Goal: Task Accomplishment & Management: Manage account settings

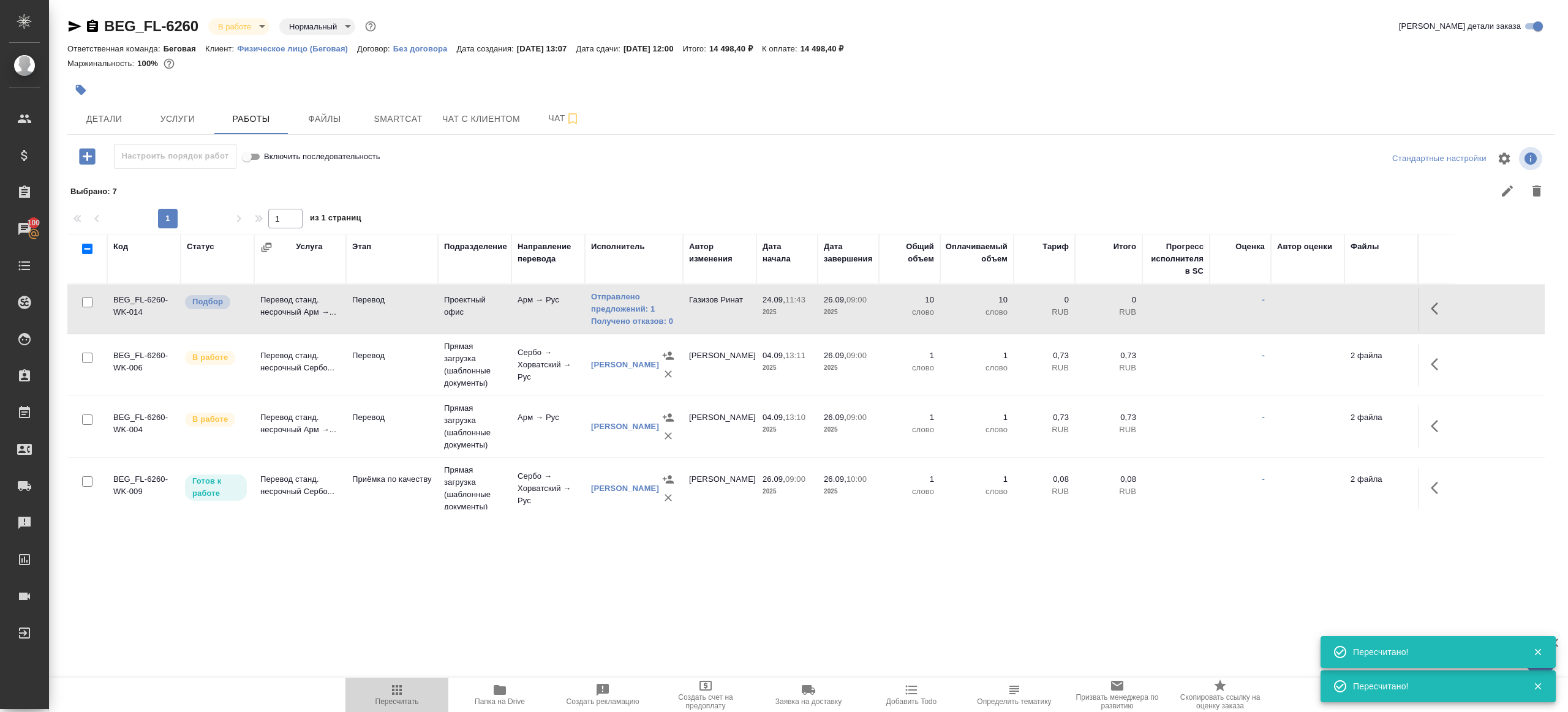
click at [398, 690] on icon "button" at bounding box center [397, 690] width 14 height 14
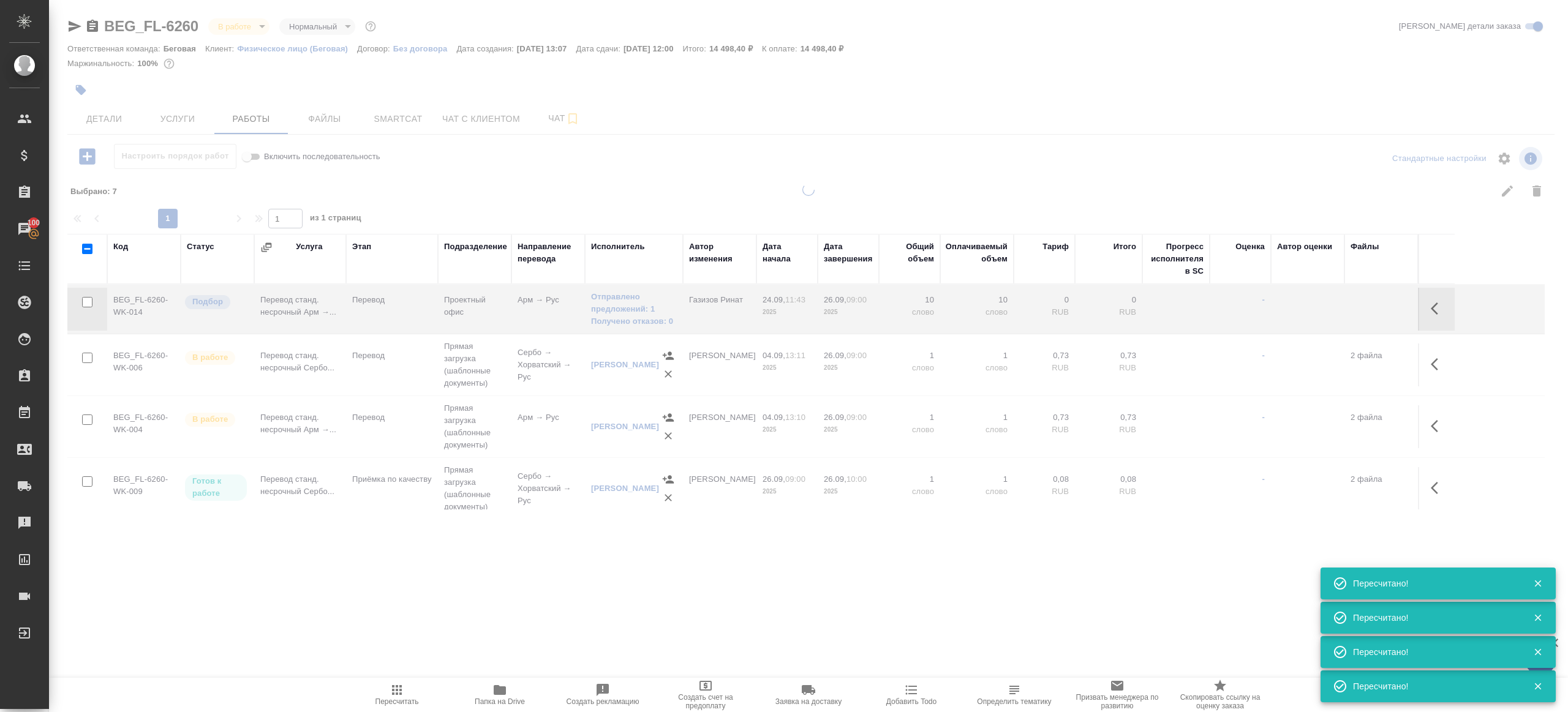
click at [439, 583] on div ".cls-1 fill:#fff; AWATERA [PERSON_NAME] Клиенты Спецификации Заказы 100 Чаты To…" at bounding box center [784, 356] width 1568 height 712
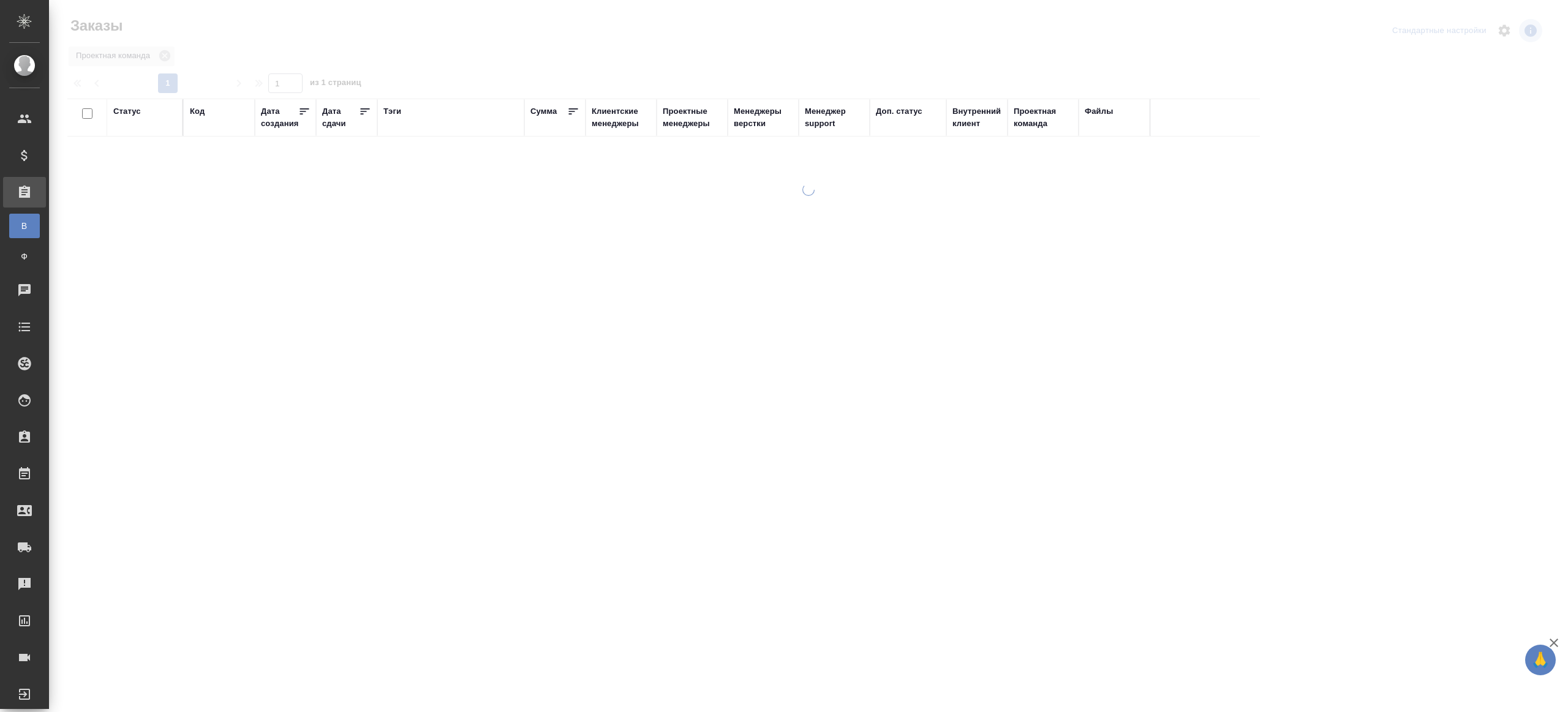
click at [393, 112] on div "Тэги" at bounding box center [392, 111] width 18 height 12
click at [486, 58] on div "Проектная команда" at bounding box center [805, 57] width 1477 height 23
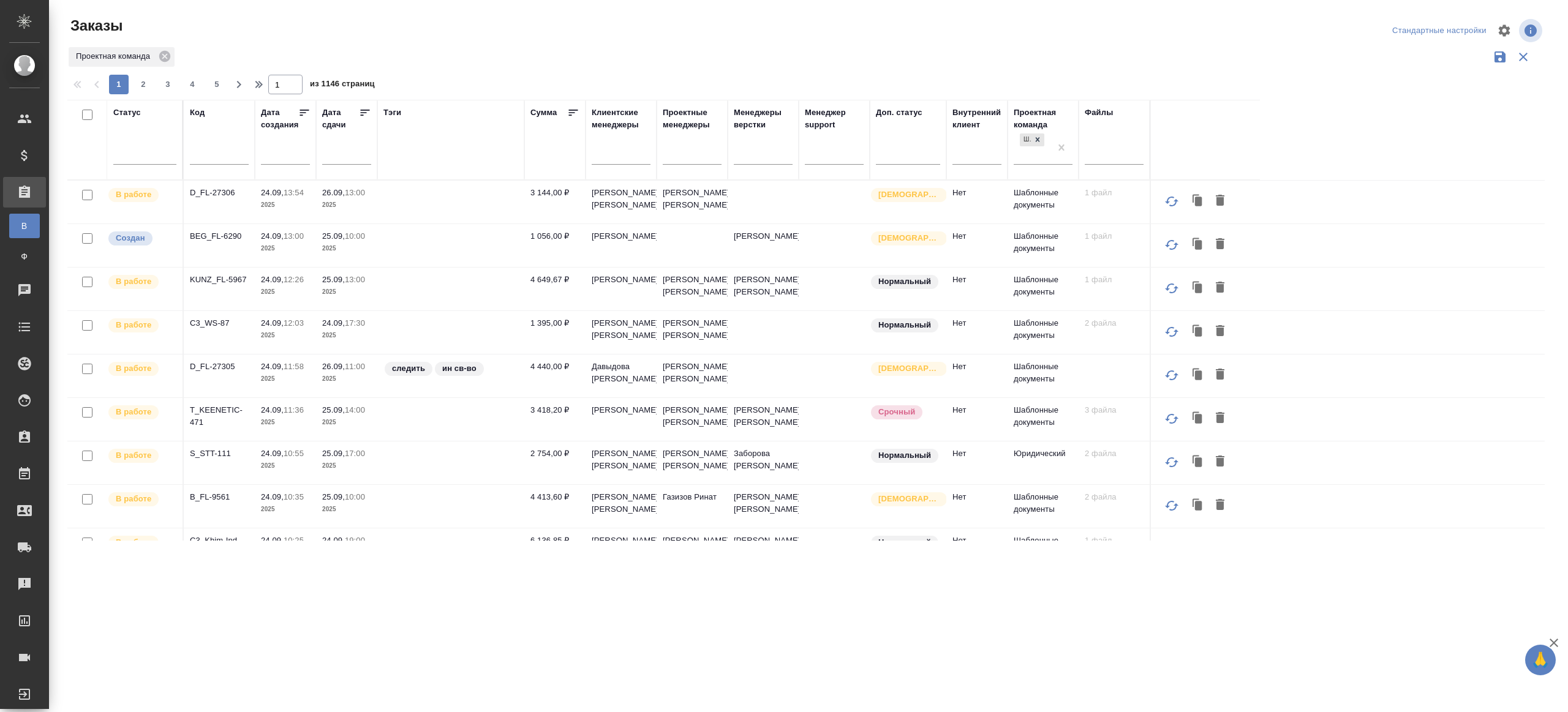
click at [159, 164] on div at bounding box center [144, 157] width 63 height 32
click at [148, 150] on div at bounding box center [144, 152] width 63 height 18
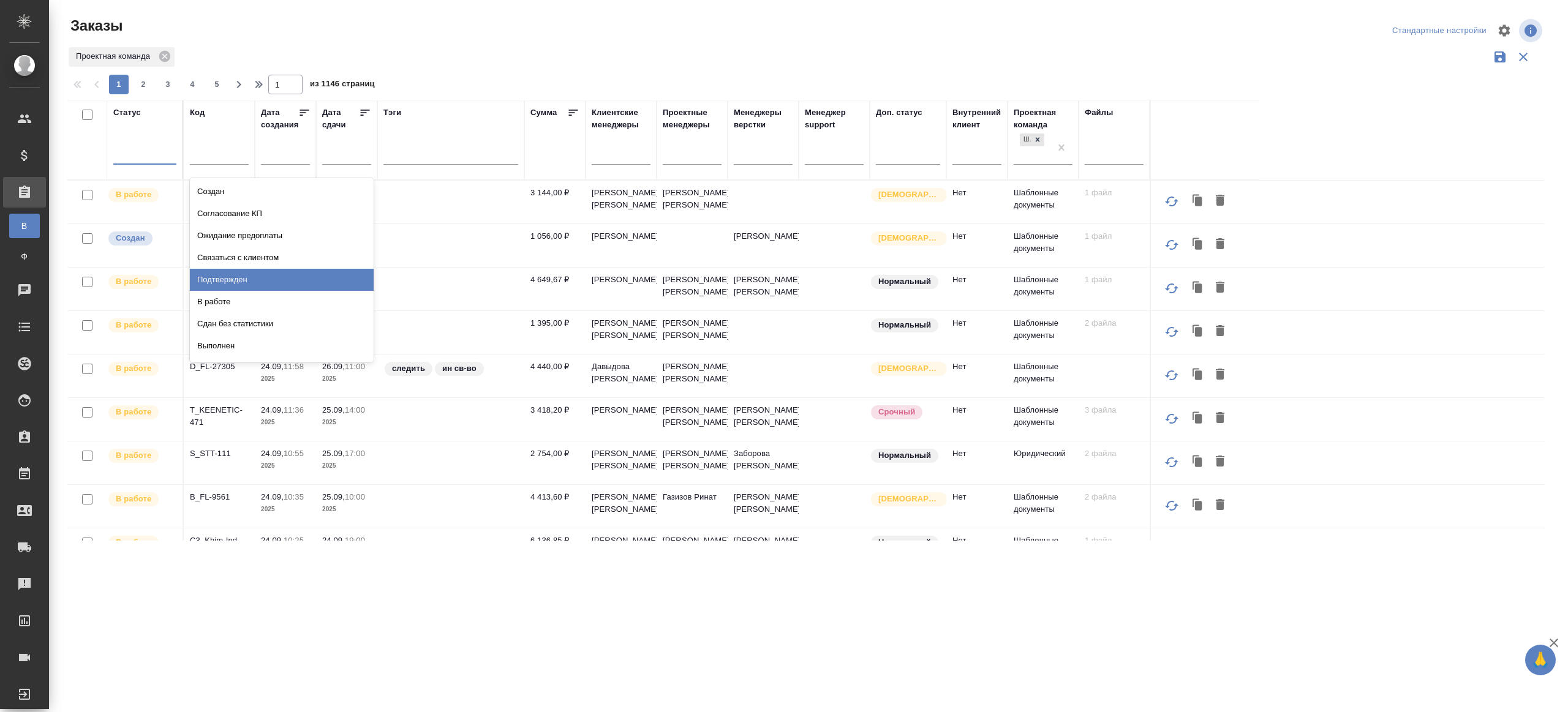
click at [297, 278] on div "Подтвержден" at bounding box center [281, 280] width 184 height 22
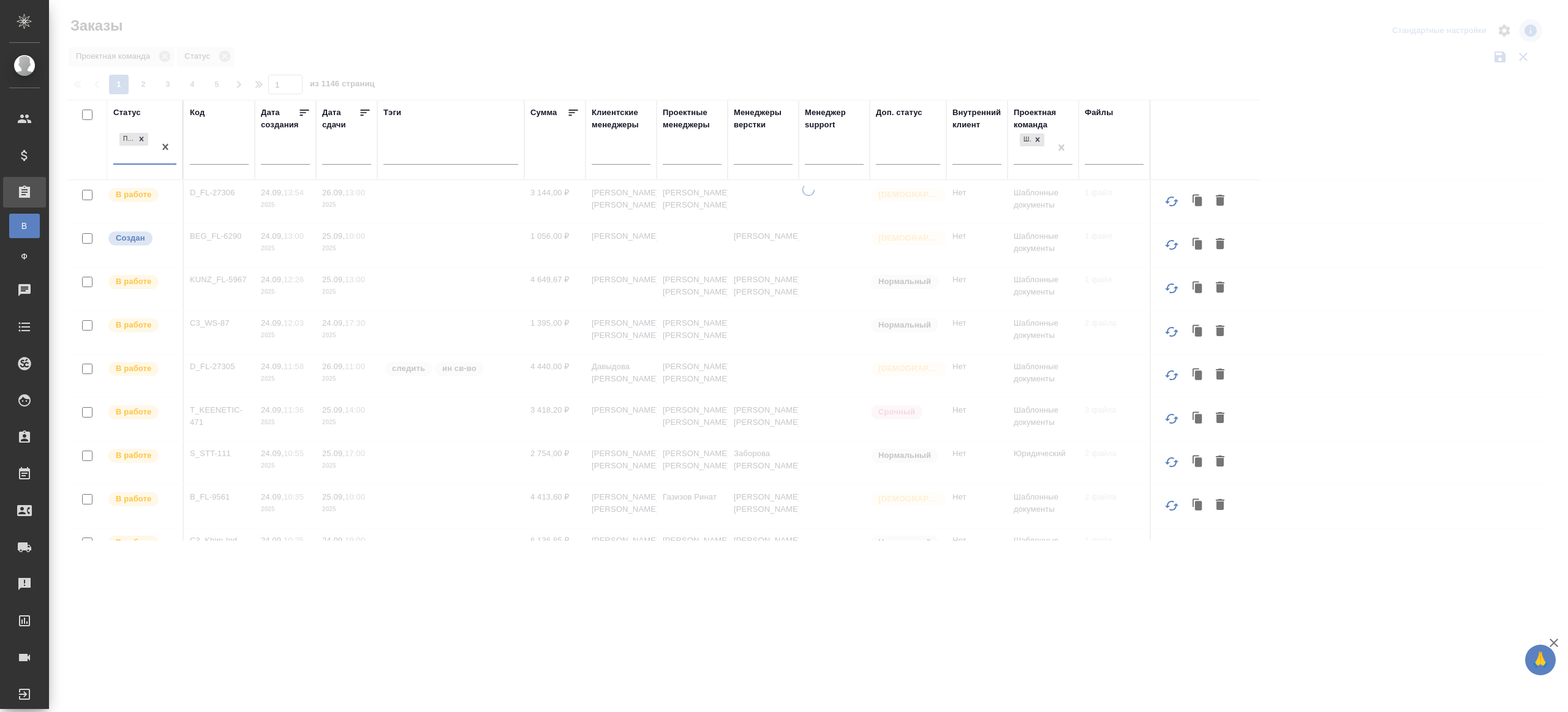
click at [499, 45] on div at bounding box center [808, 273] width 1519 height 548
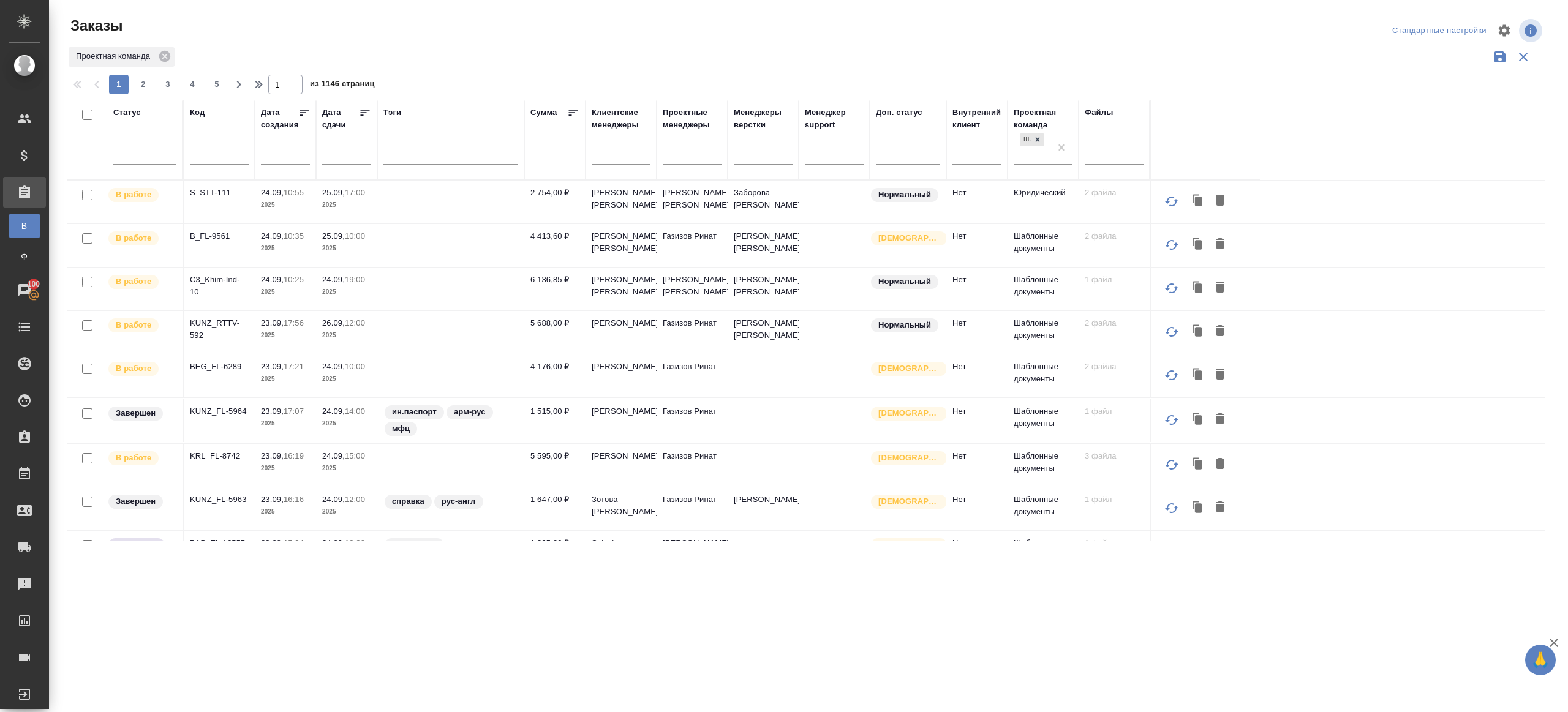
scroll to position [258, 0]
click at [223, 283] on p "C3_Khim-Ind-10" at bounding box center [219, 289] width 58 height 25
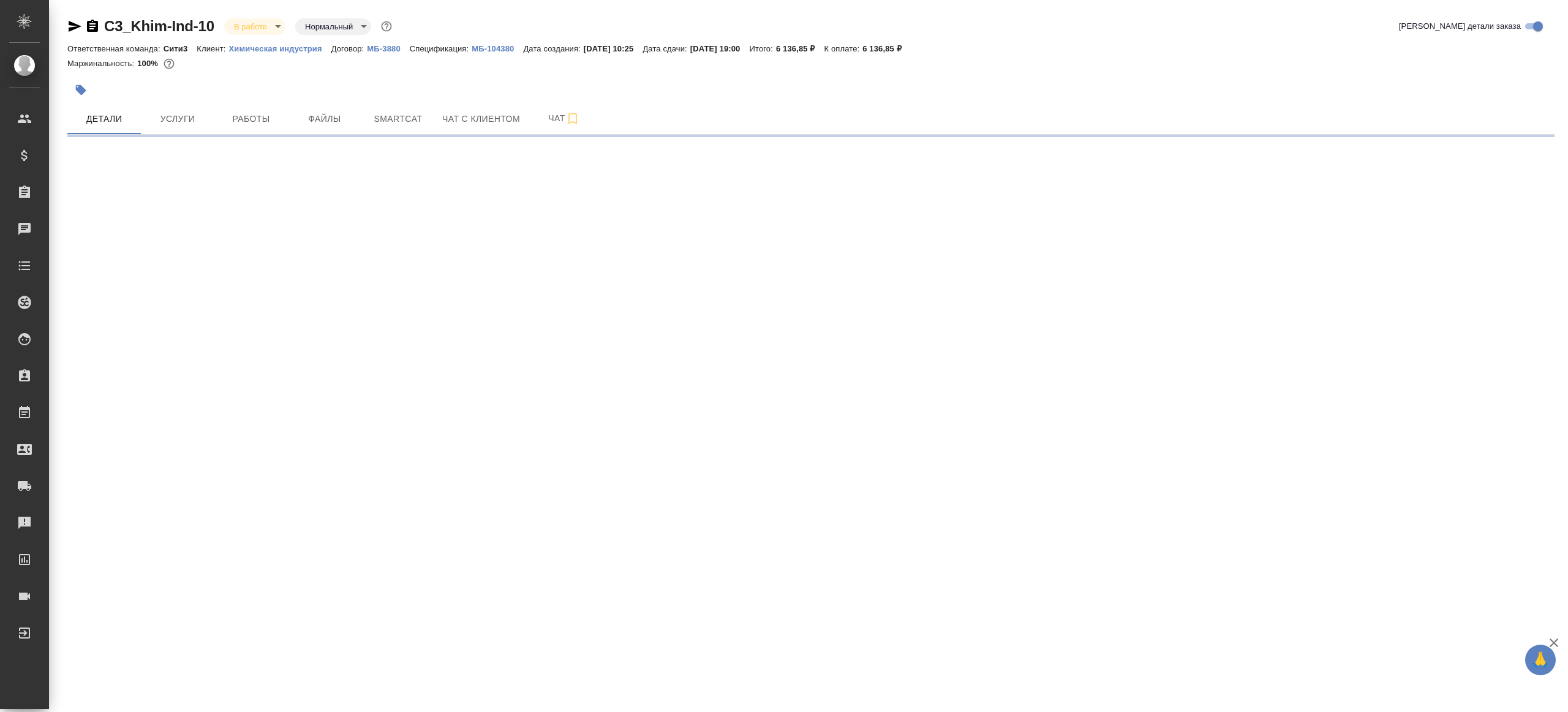
select select "RU"
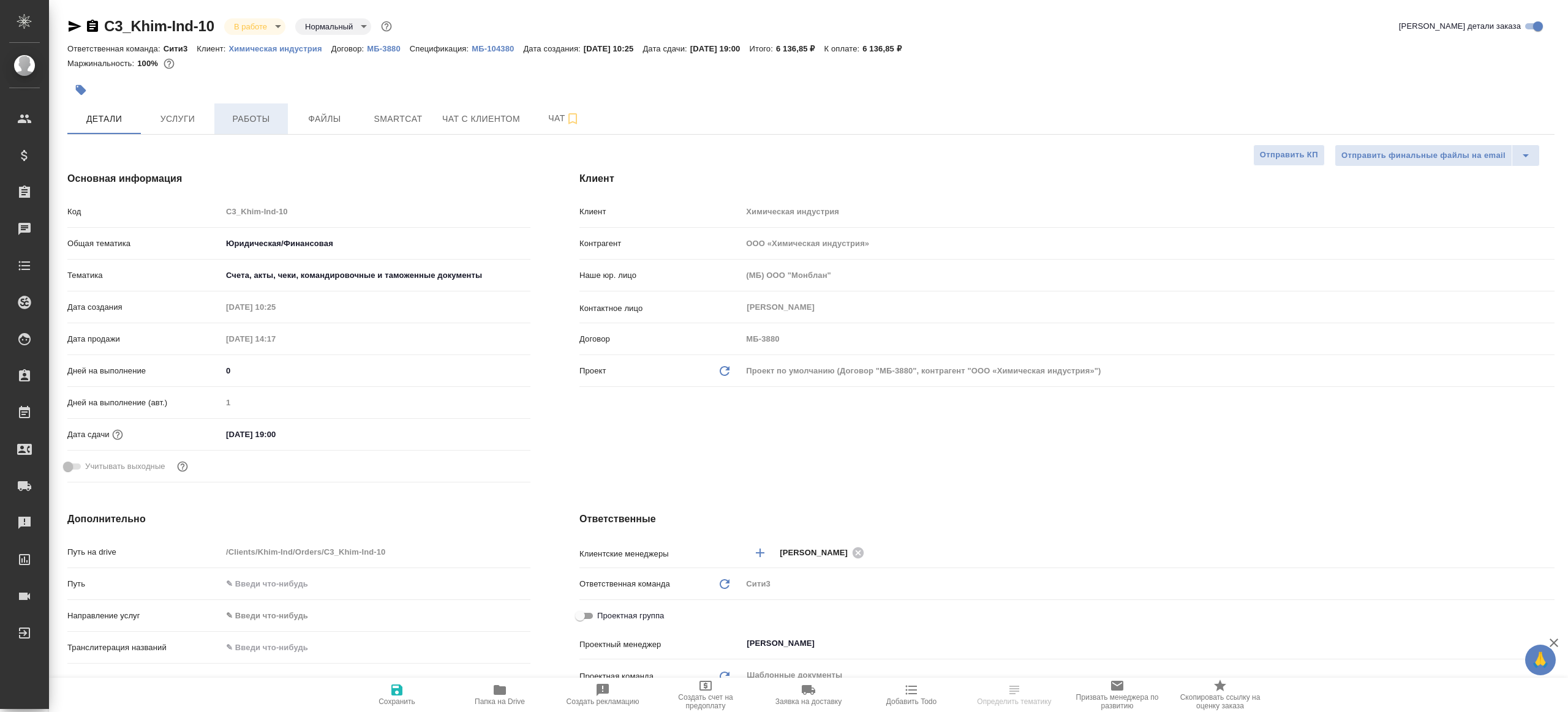
type textarea "x"
click at [247, 122] on span "Работы" at bounding box center [250, 118] width 58 height 15
type textarea "x"
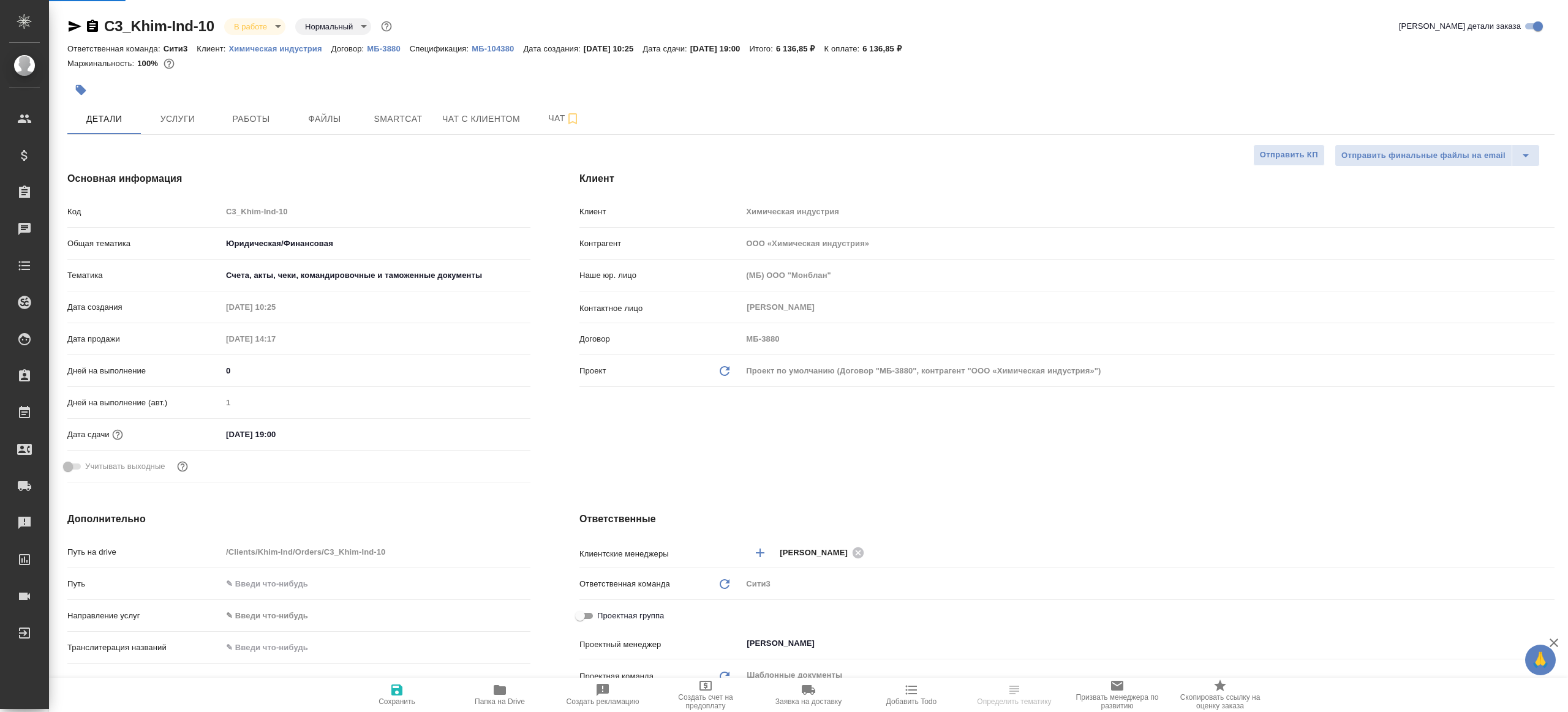
type textarea "x"
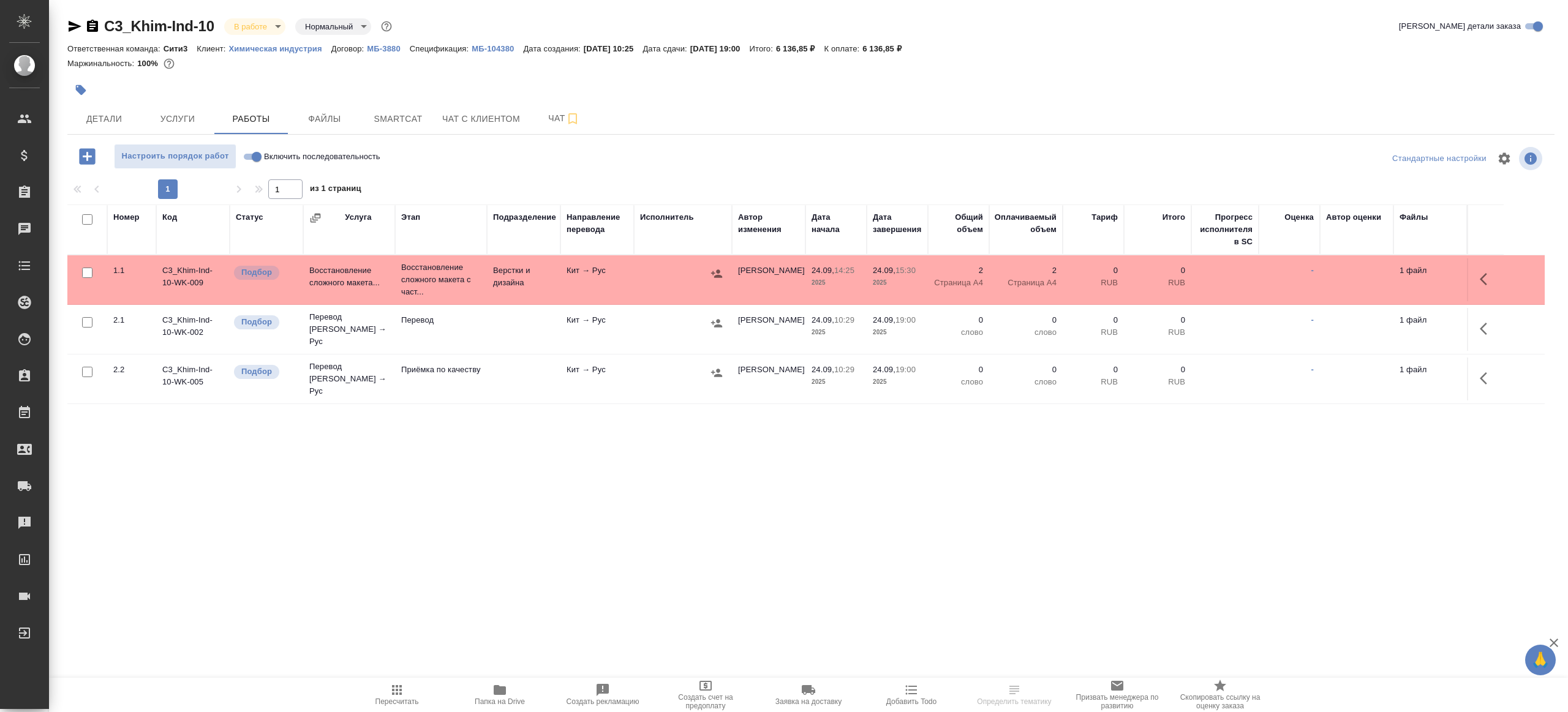
click at [513, 156] on div "Настроить порядок работ Включить последовательность" at bounding box center [315, 156] width 496 height 25
